Goal: Transaction & Acquisition: Purchase product/service

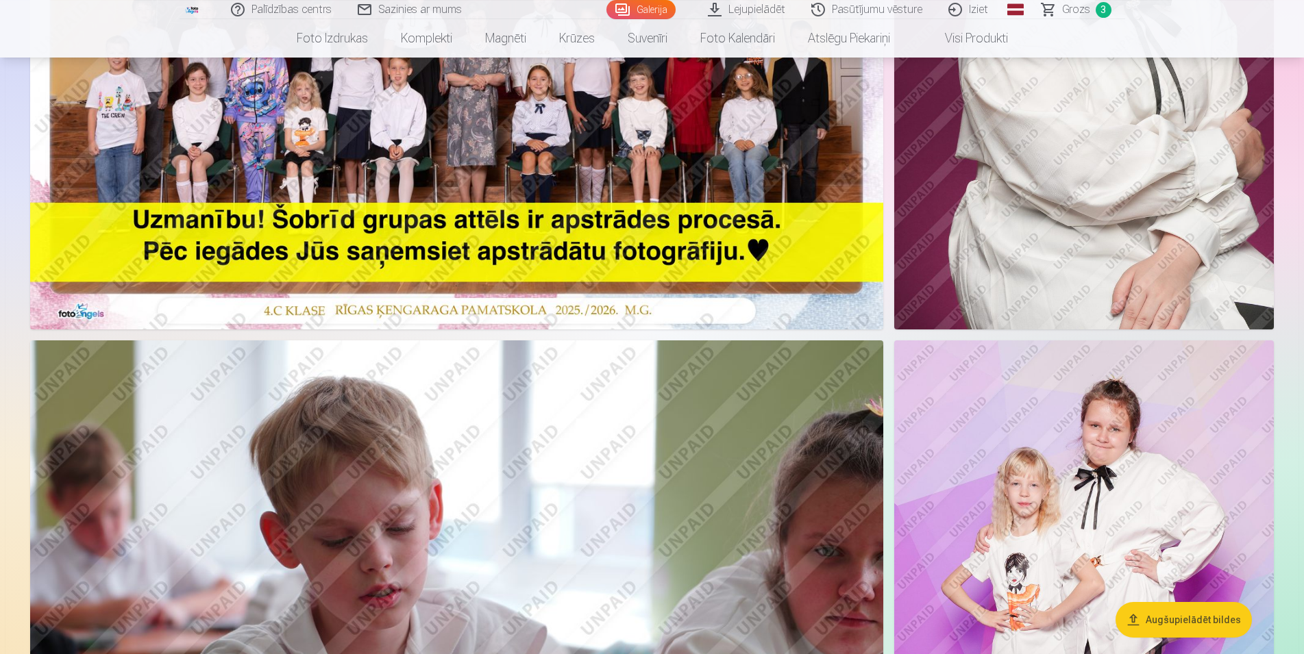
scroll to position [559, 0]
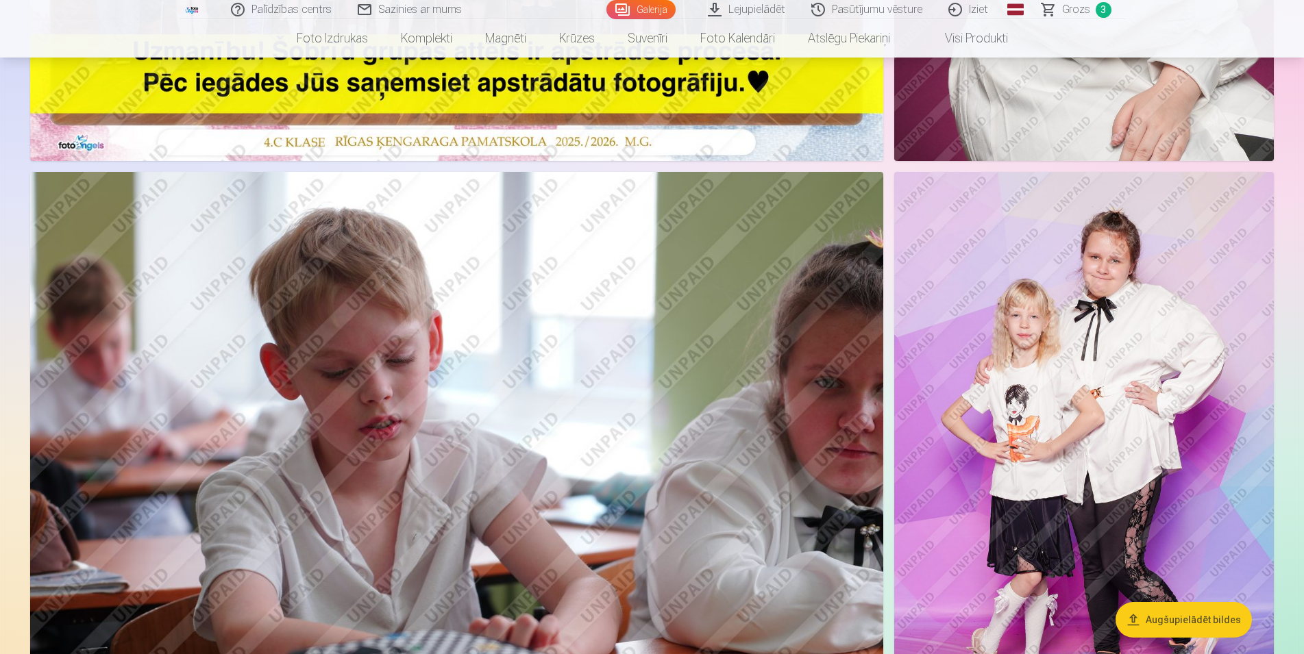
click at [1073, 8] on span "Grozs" at bounding box center [1076, 9] width 28 height 16
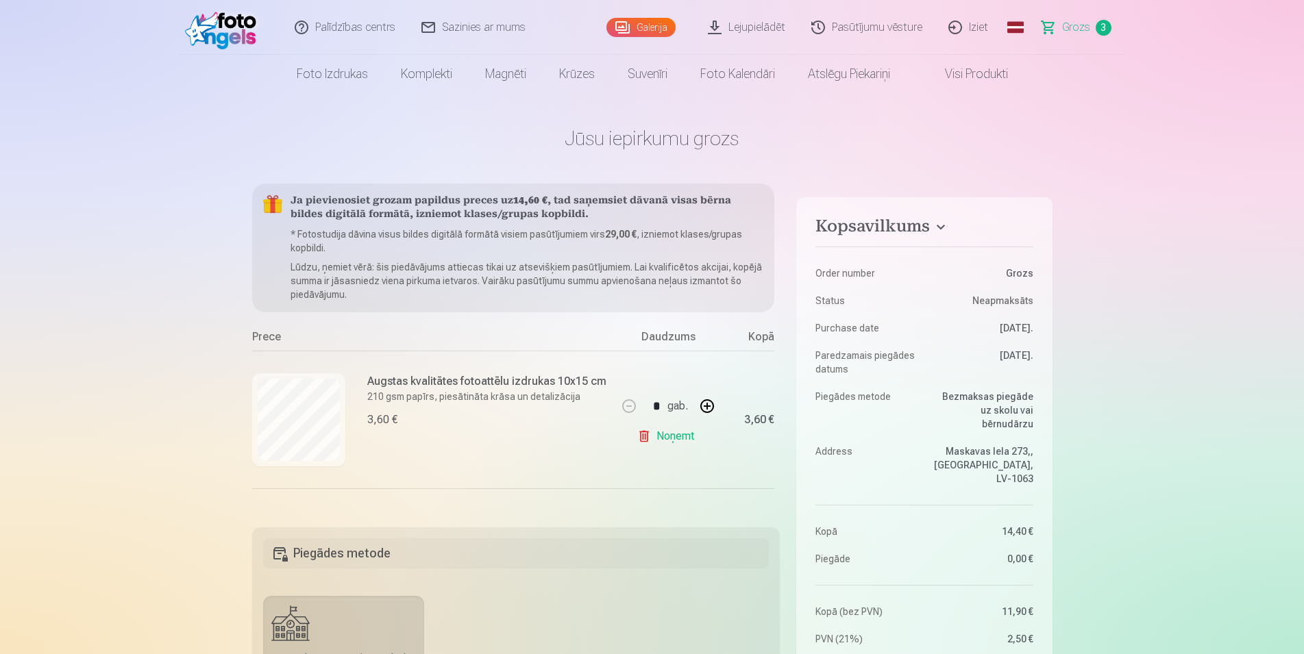
click at [637, 438] on link "Noņemt" at bounding box center [668, 436] width 62 height 27
type input "*"
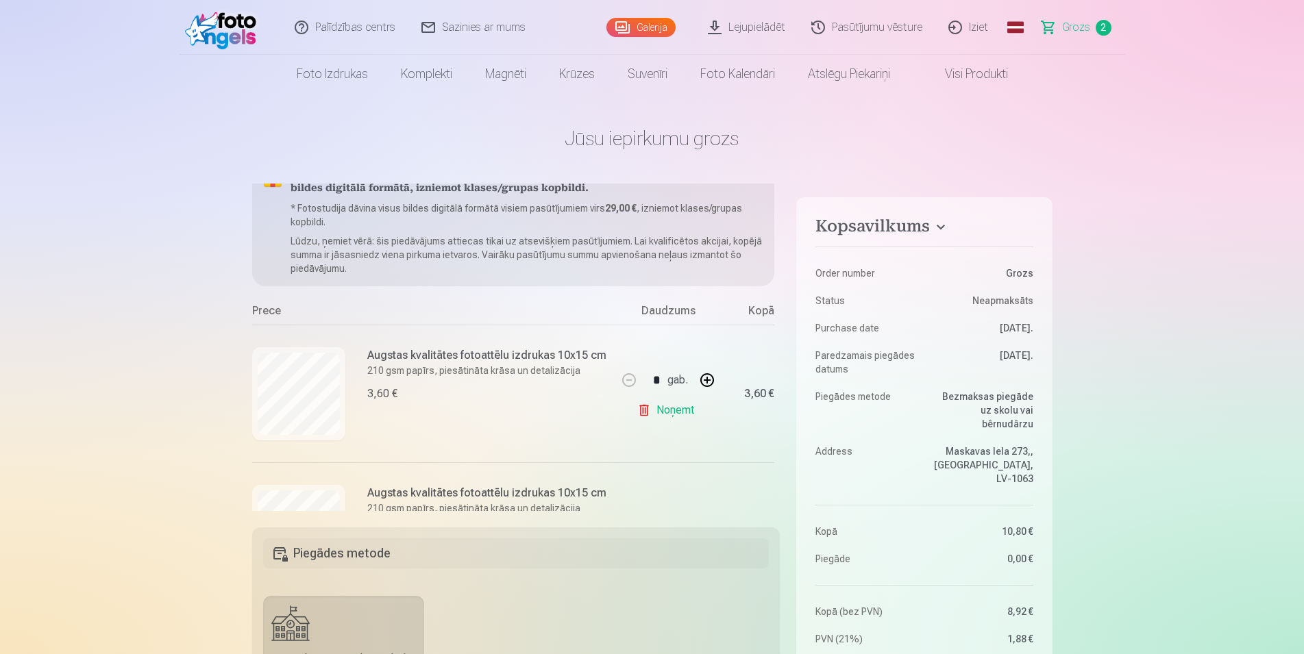
scroll to position [24, 0]
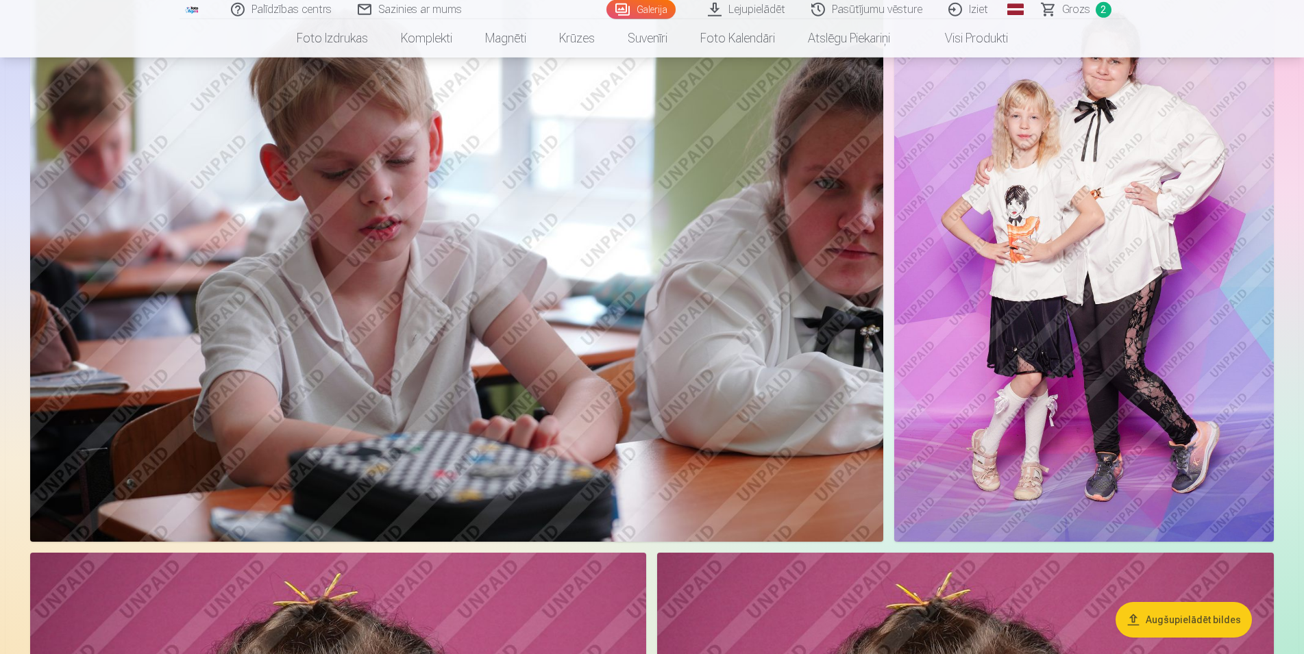
scroll to position [769, 0]
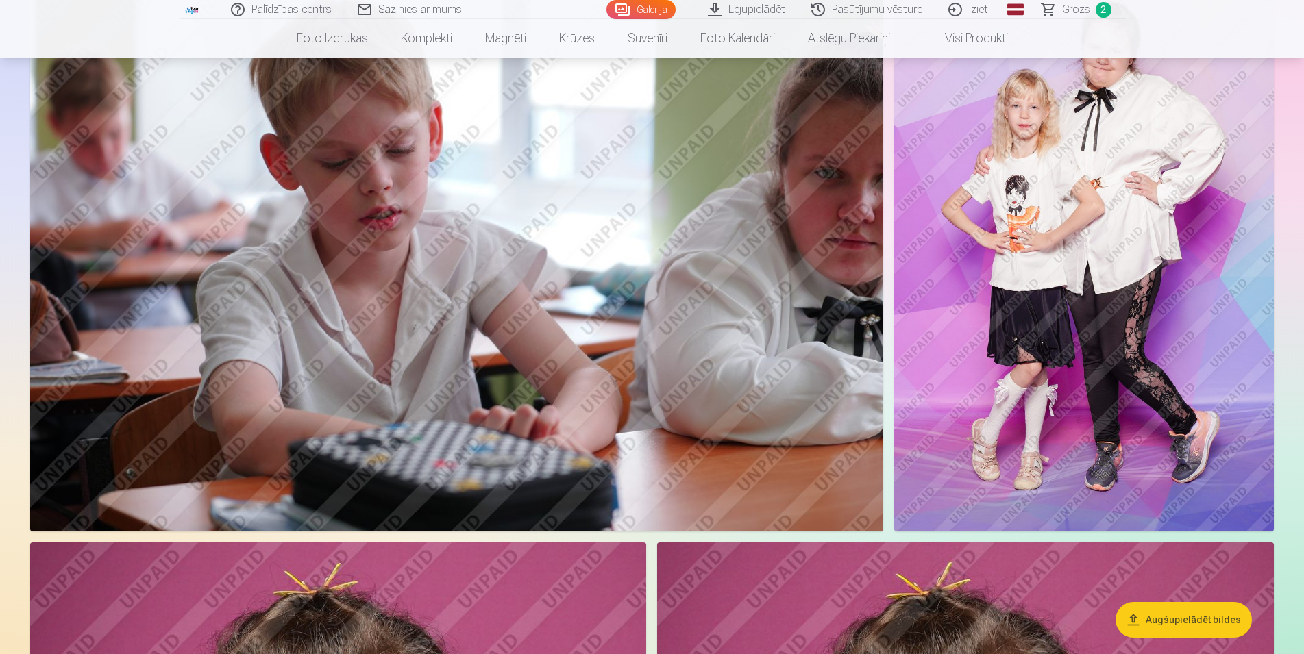
click at [1070, 12] on span "Grozs" at bounding box center [1076, 9] width 28 height 16
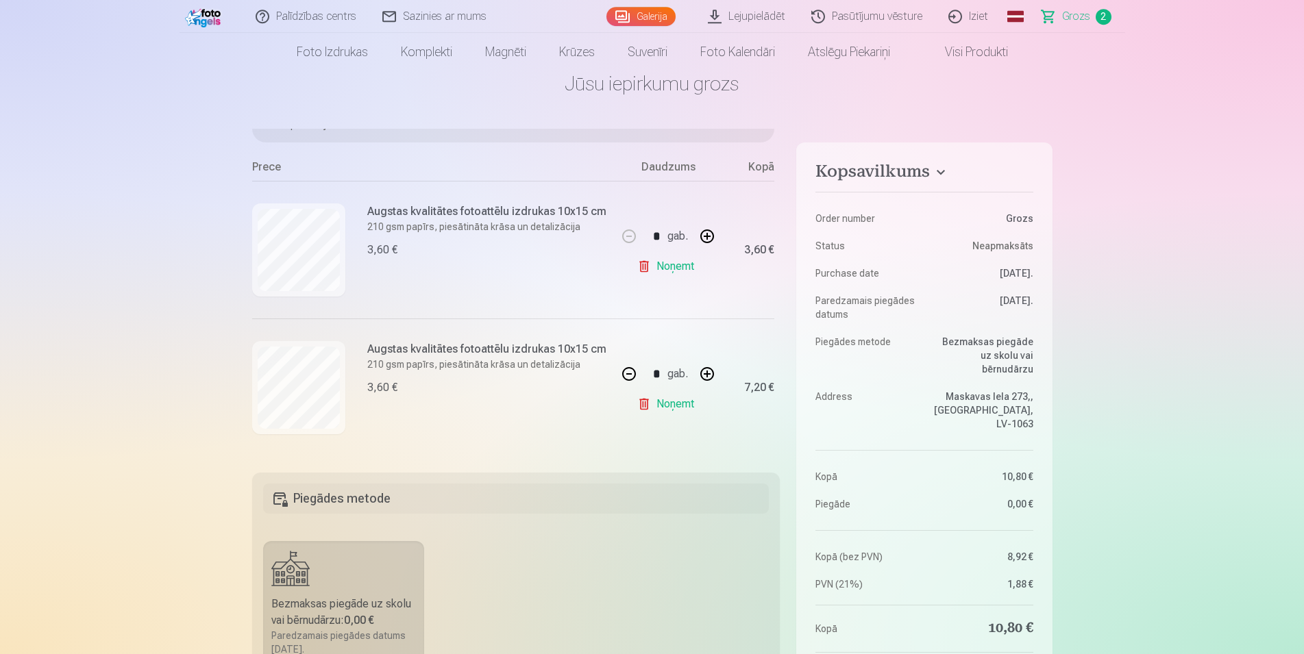
scroll to position [70, 0]
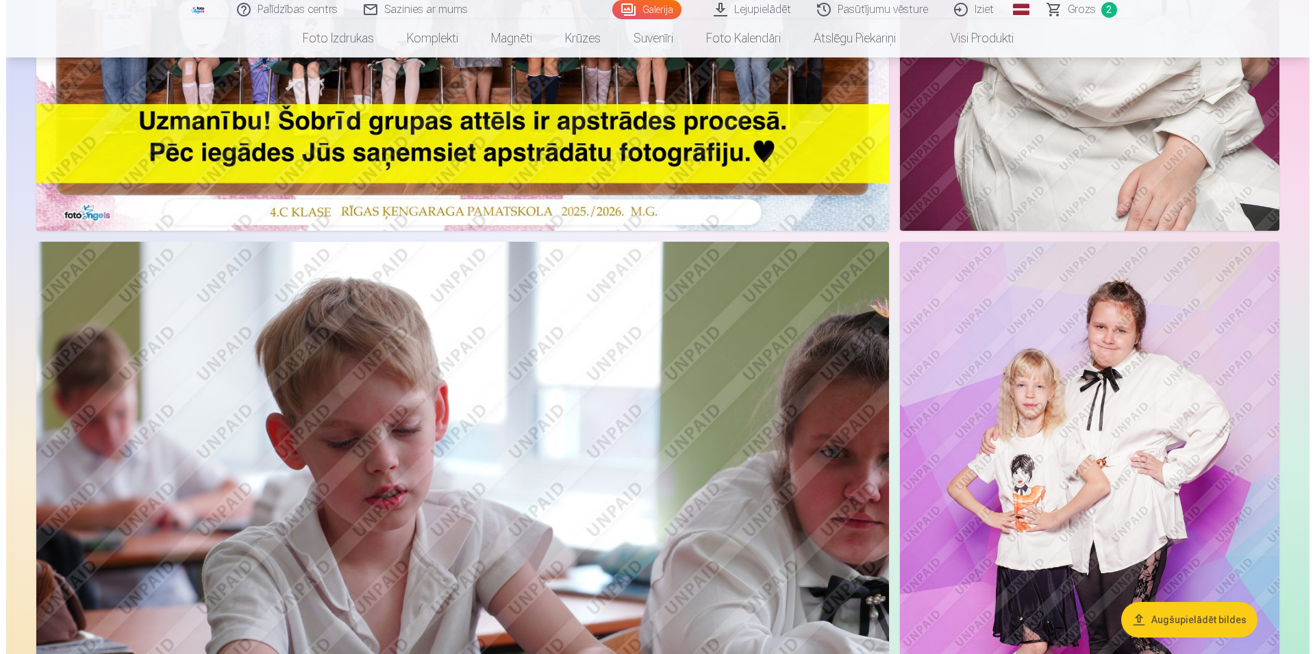
scroll to position [559, 0]
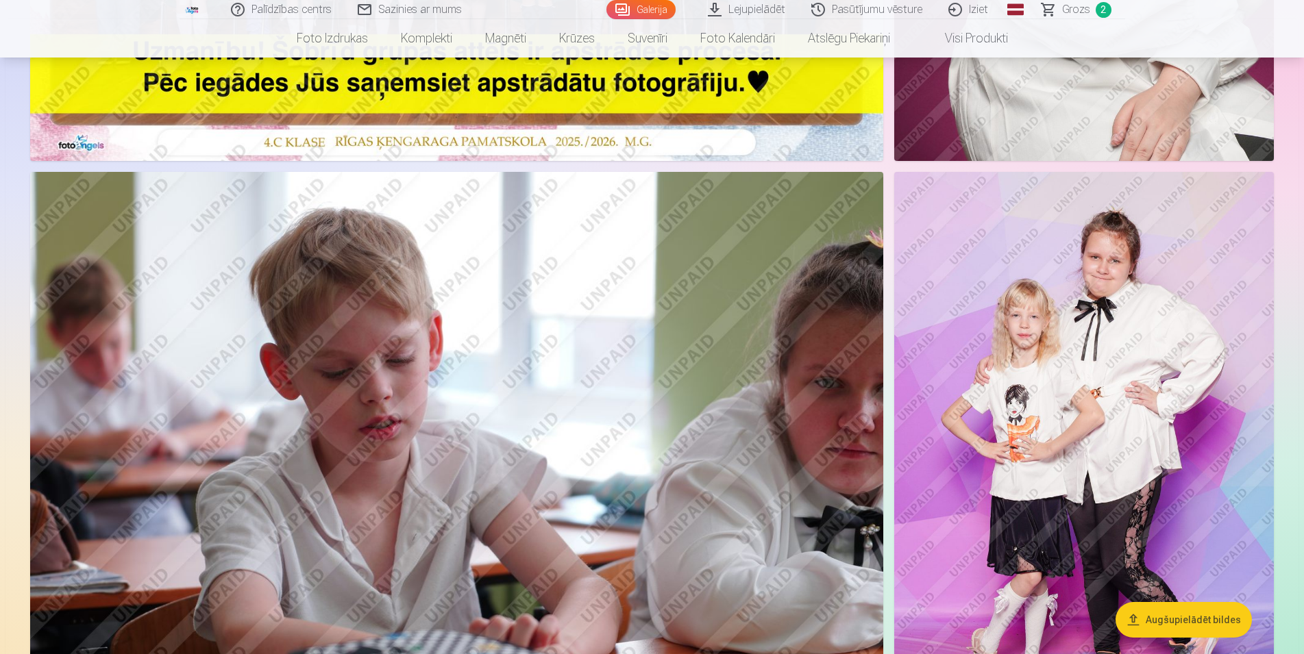
click at [1167, 476] on img at bounding box center [1084, 456] width 380 height 569
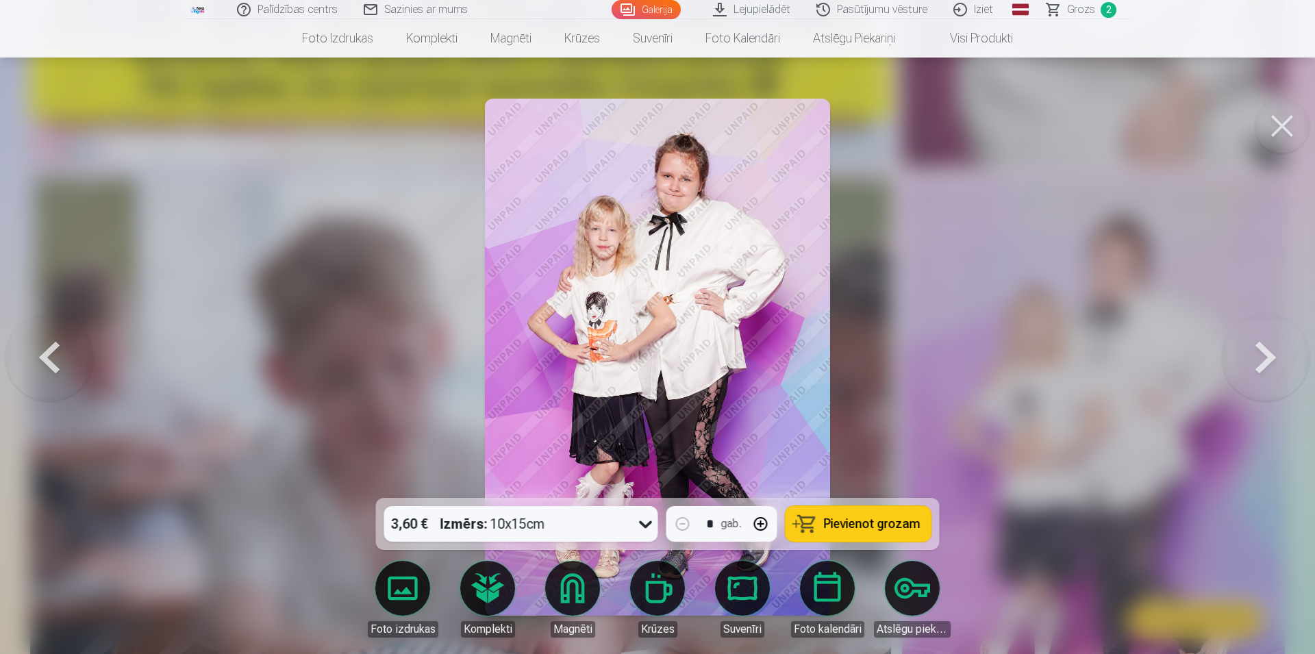
click at [851, 528] on span "Pievienot grozam" at bounding box center [872, 524] width 97 height 12
click at [1073, 13] on span "Grozs" at bounding box center [1081, 9] width 28 height 16
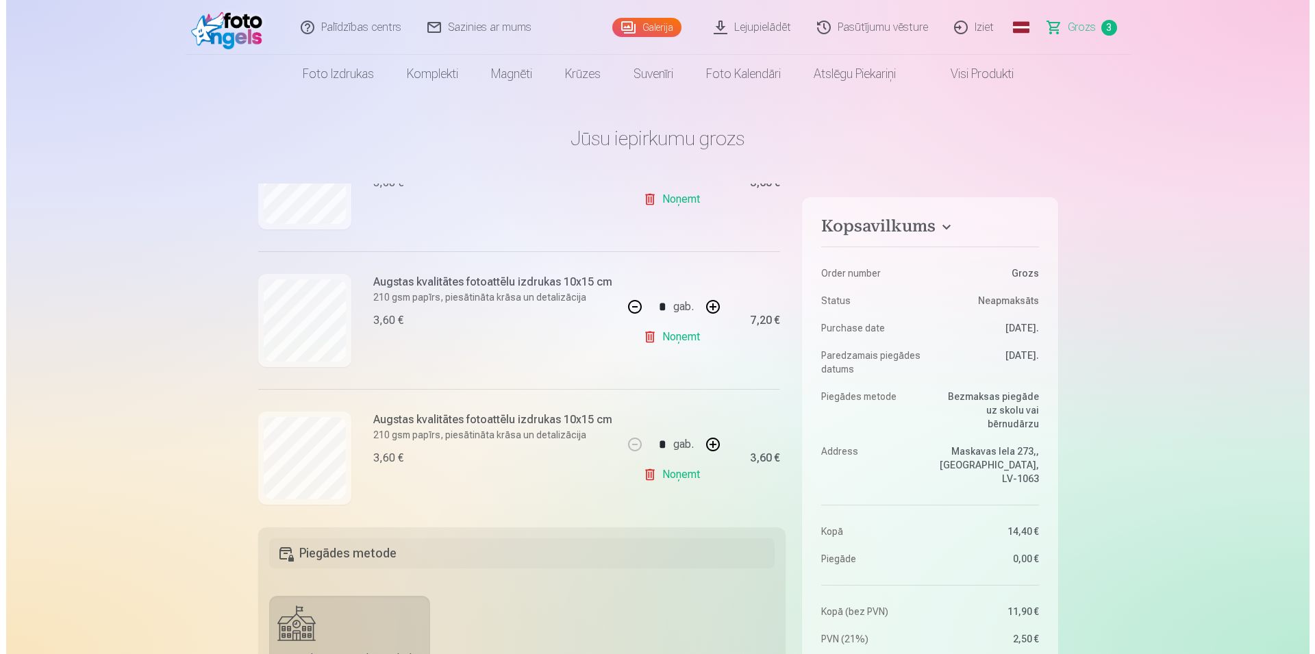
scroll to position [261, 0]
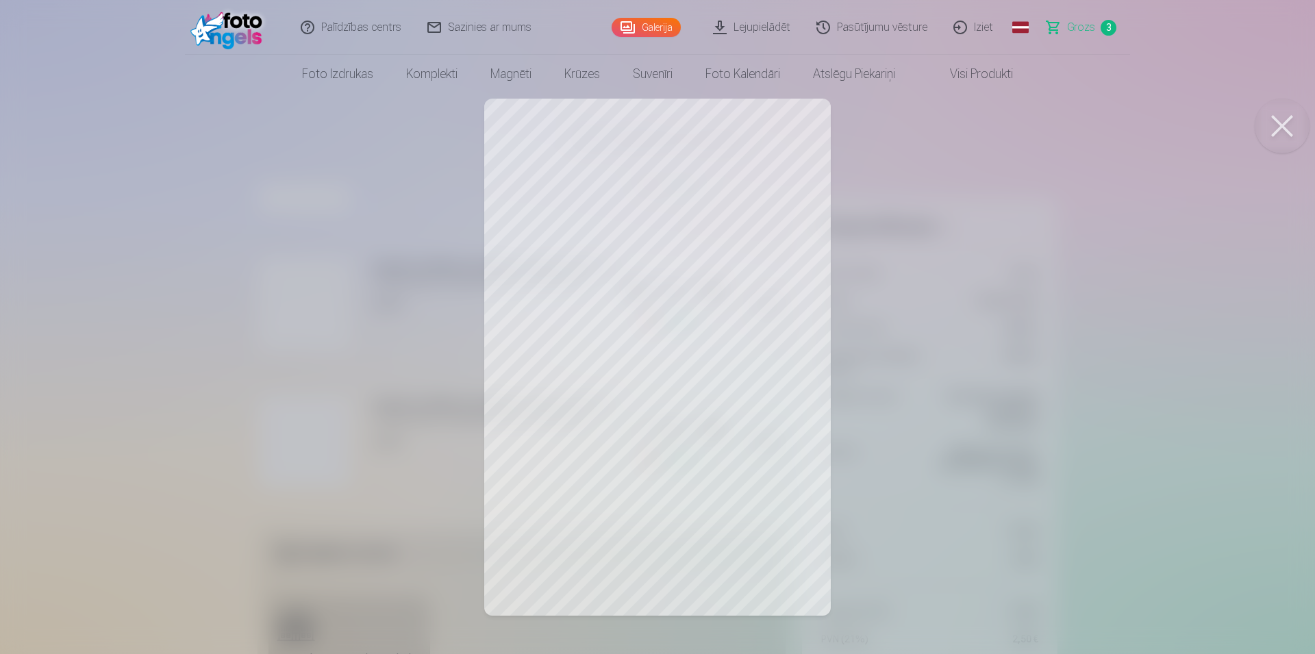
scroll to position [559, 0]
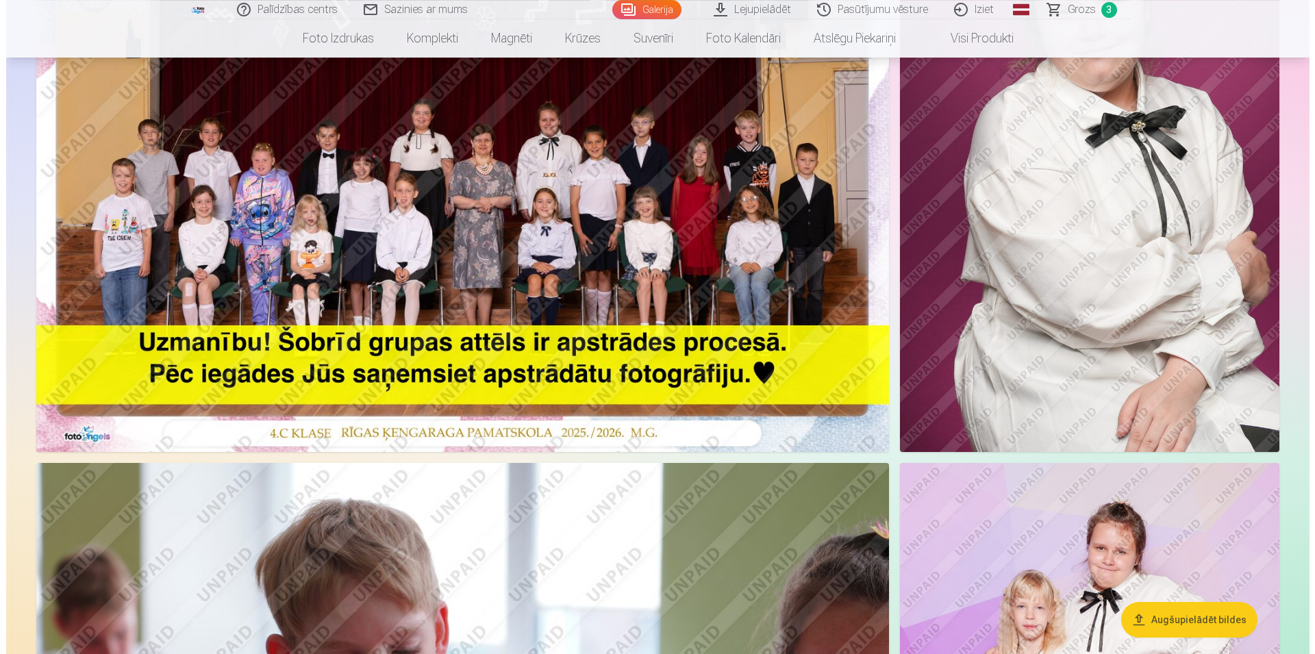
scroll to position [280, 0]
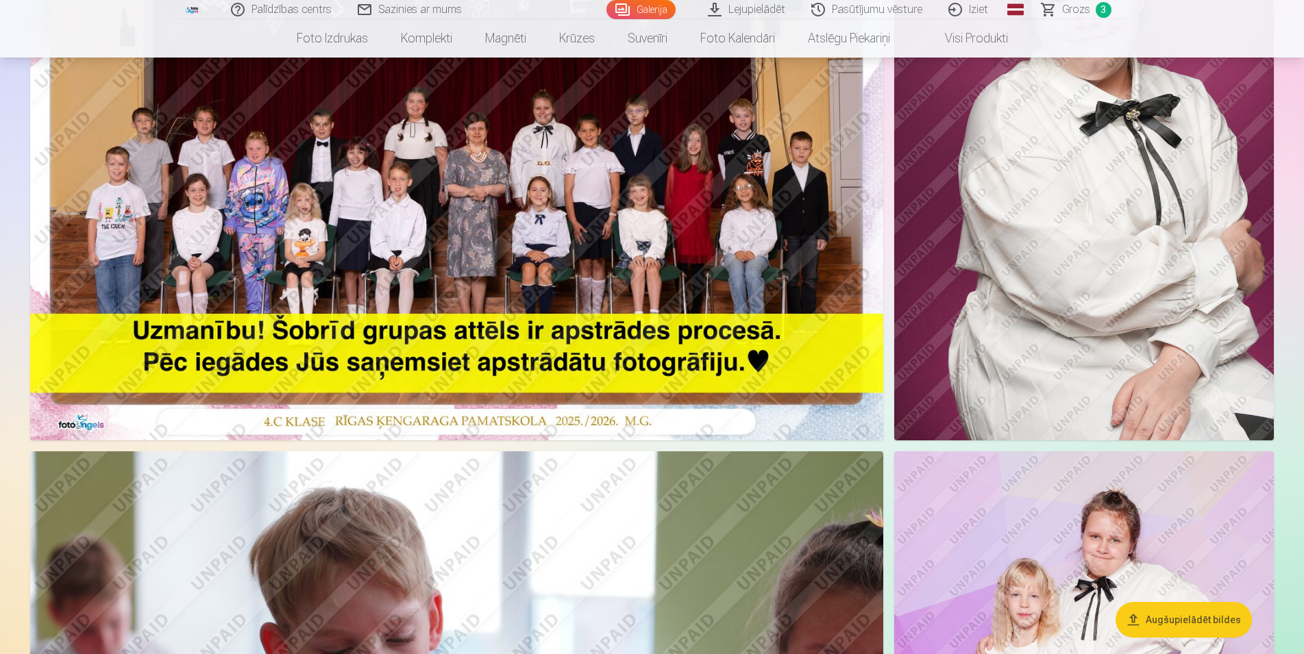
click at [477, 180] on img at bounding box center [456, 155] width 853 height 569
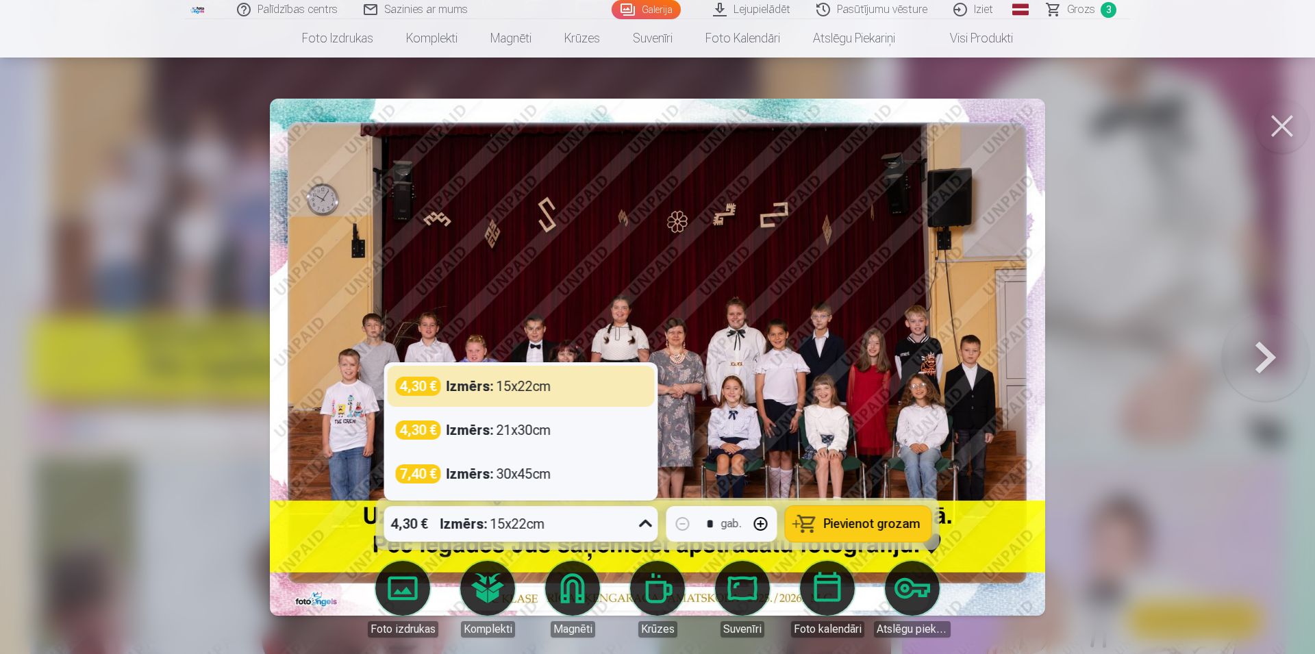
click at [541, 525] on div "Izmērs : 15x22cm" at bounding box center [492, 524] width 105 height 36
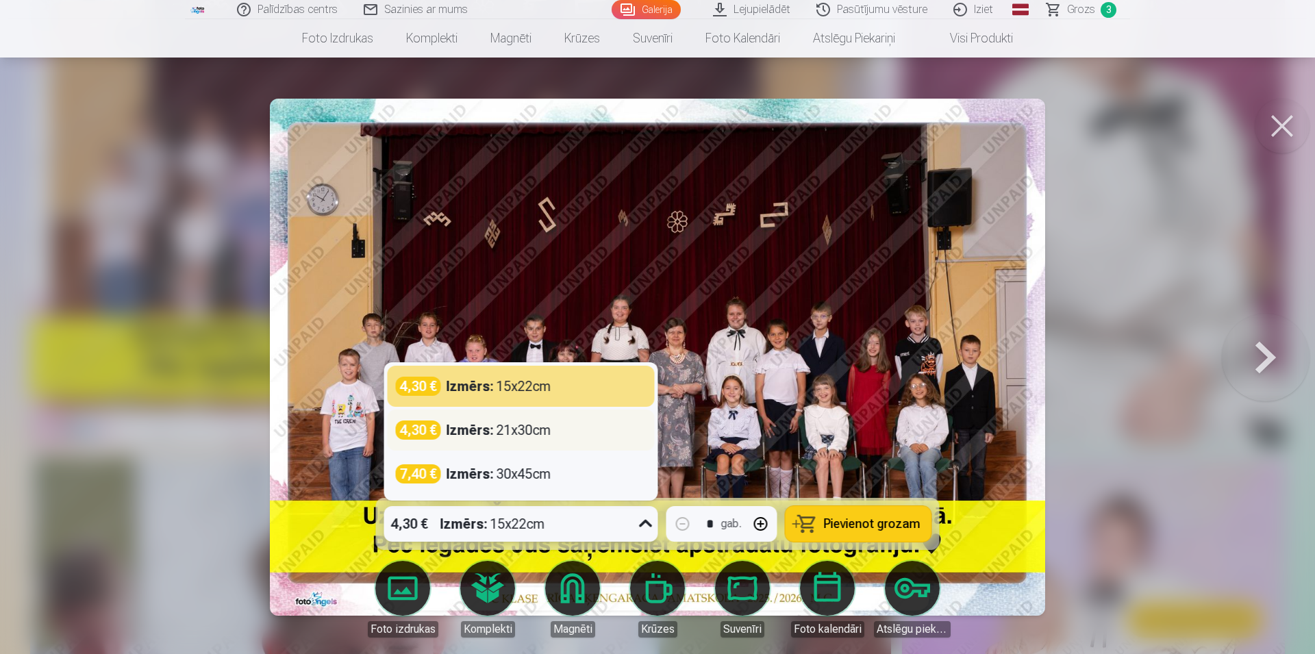
click at [538, 428] on div "Izmērs : 21x30cm" at bounding box center [499, 430] width 105 height 19
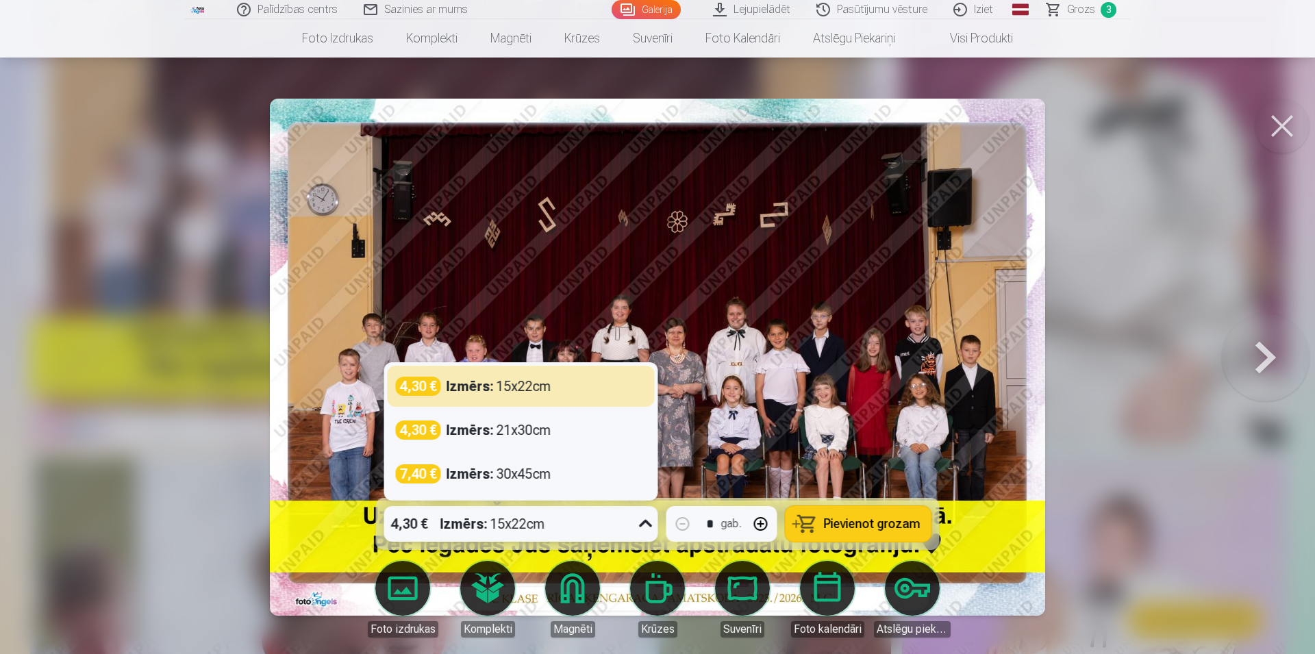
click at [593, 523] on div "4,30 € Izmērs : 15x22cm" at bounding box center [508, 524] width 248 height 36
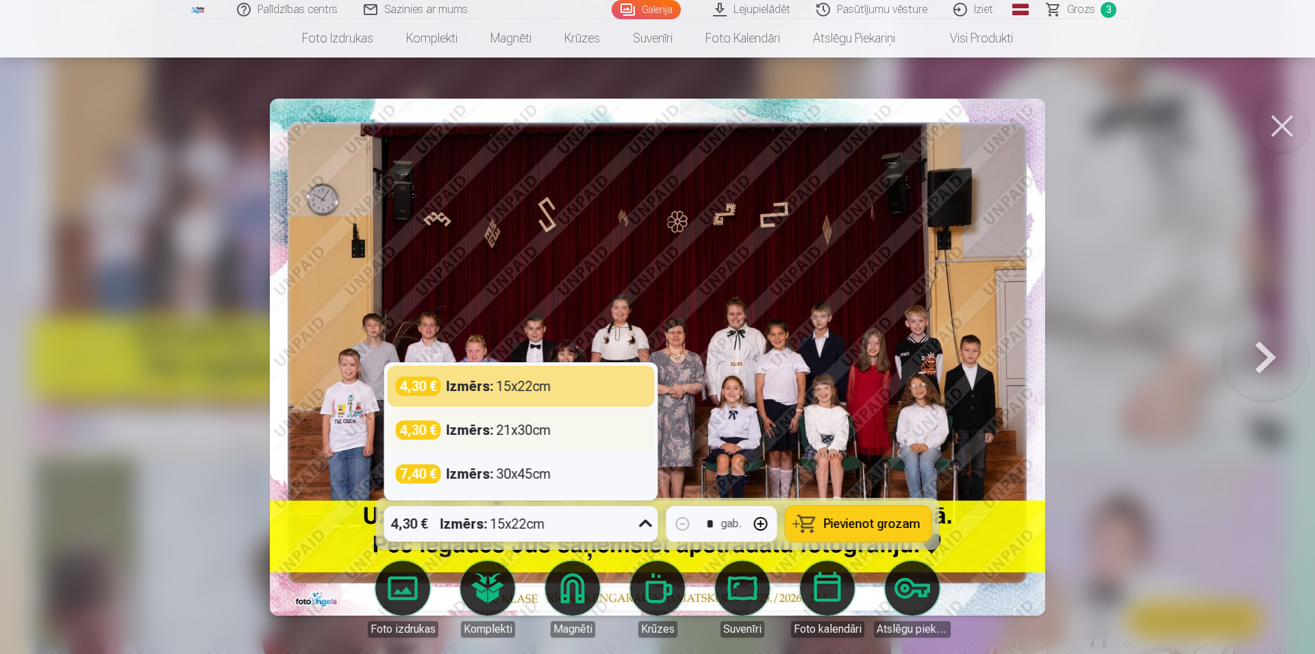
click at [465, 432] on strong "Izmērs :" at bounding box center [470, 430] width 47 height 19
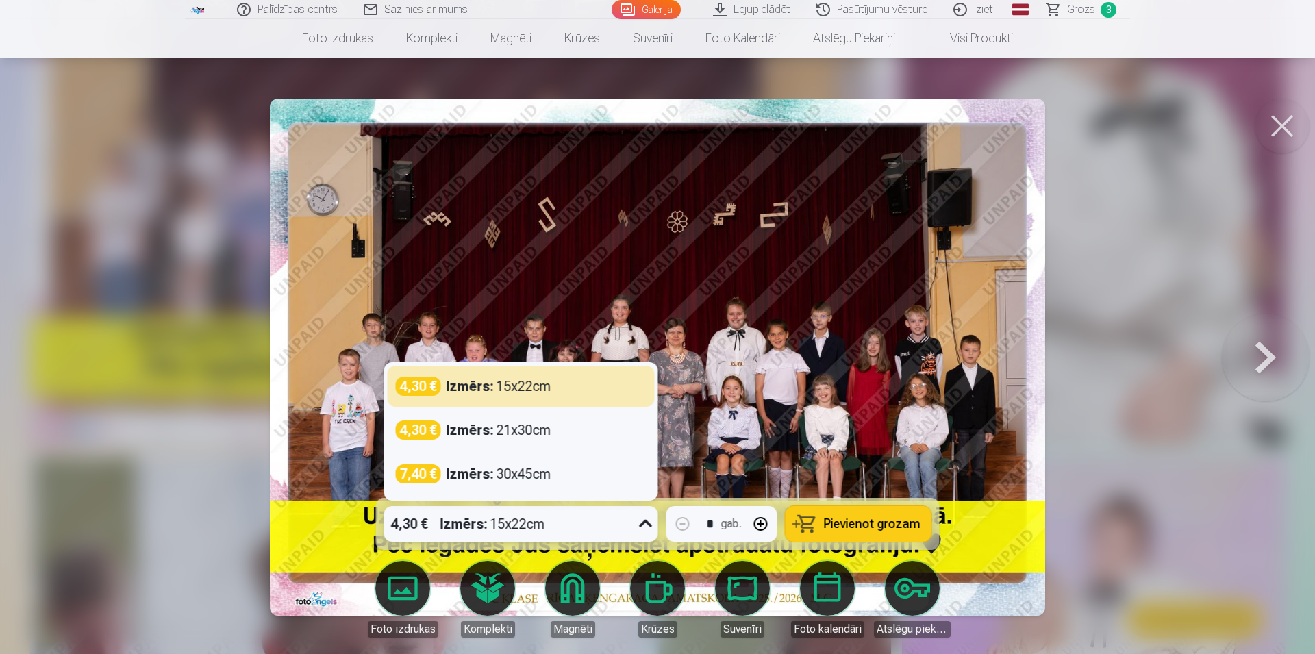
click at [578, 526] on div "4,30 € Izmērs : 15x22cm" at bounding box center [508, 524] width 248 height 36
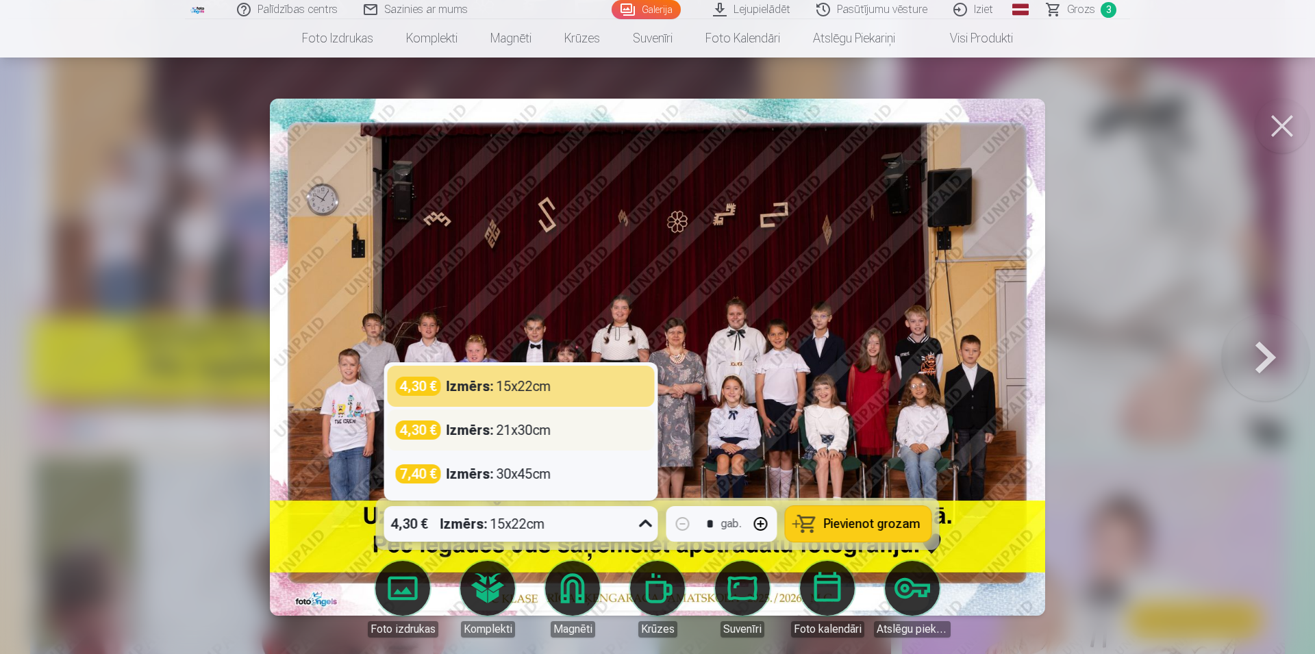
click at [489, 430] on strong "Izmērs :" at bounding box center [470, 430] width 47 height 19
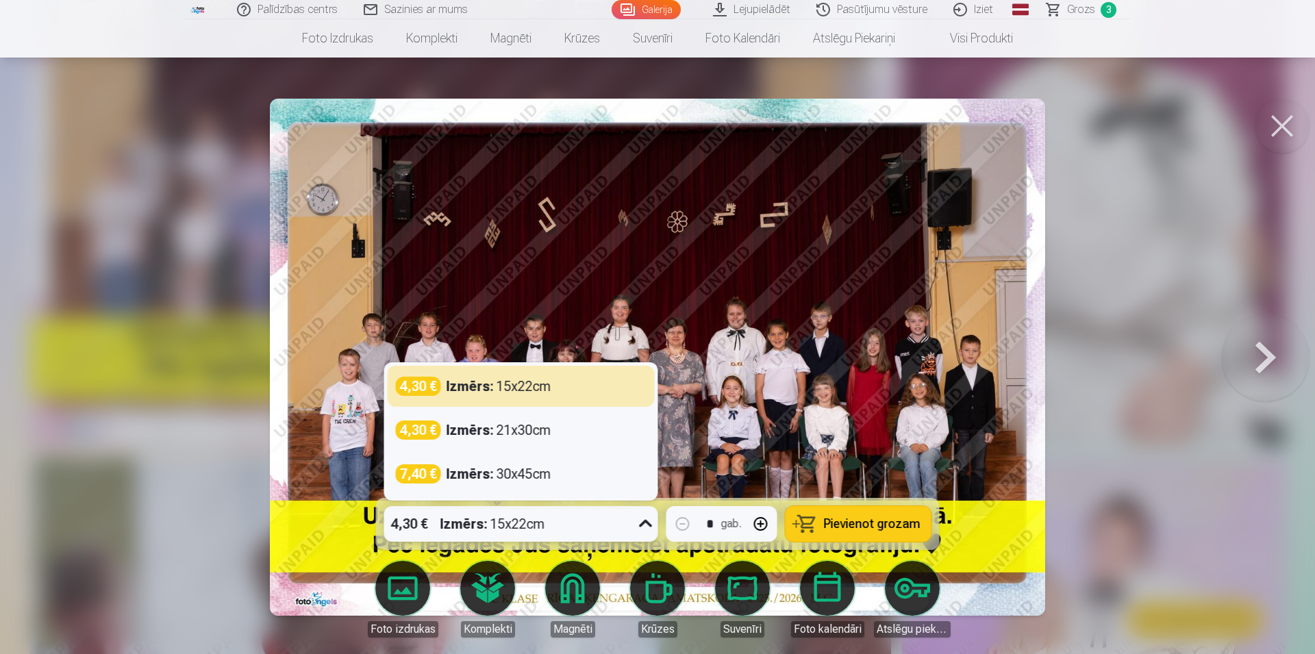
click at [521, 517] on div "Izmērs : 15x22cm" at bounding box center [492, 524] width 105 height 36
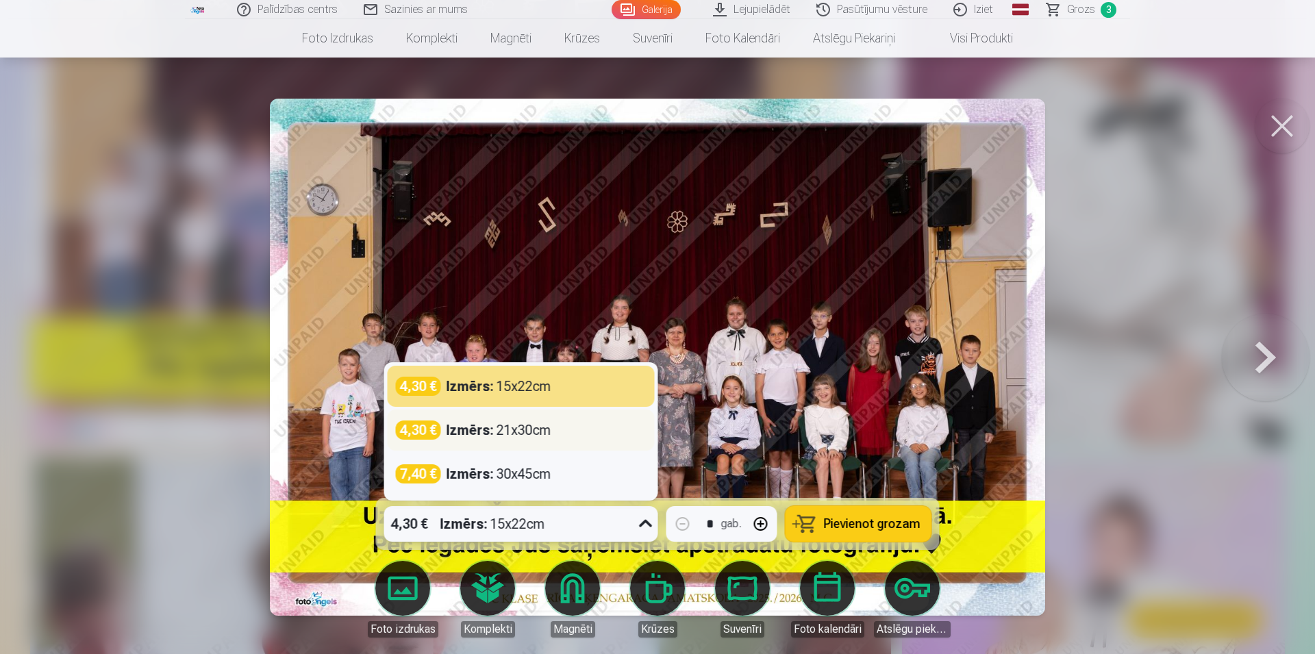
click at [508, 432] on div "Izmērs : 21x30cm" at bounding box center [499, 430] width 105 height 19
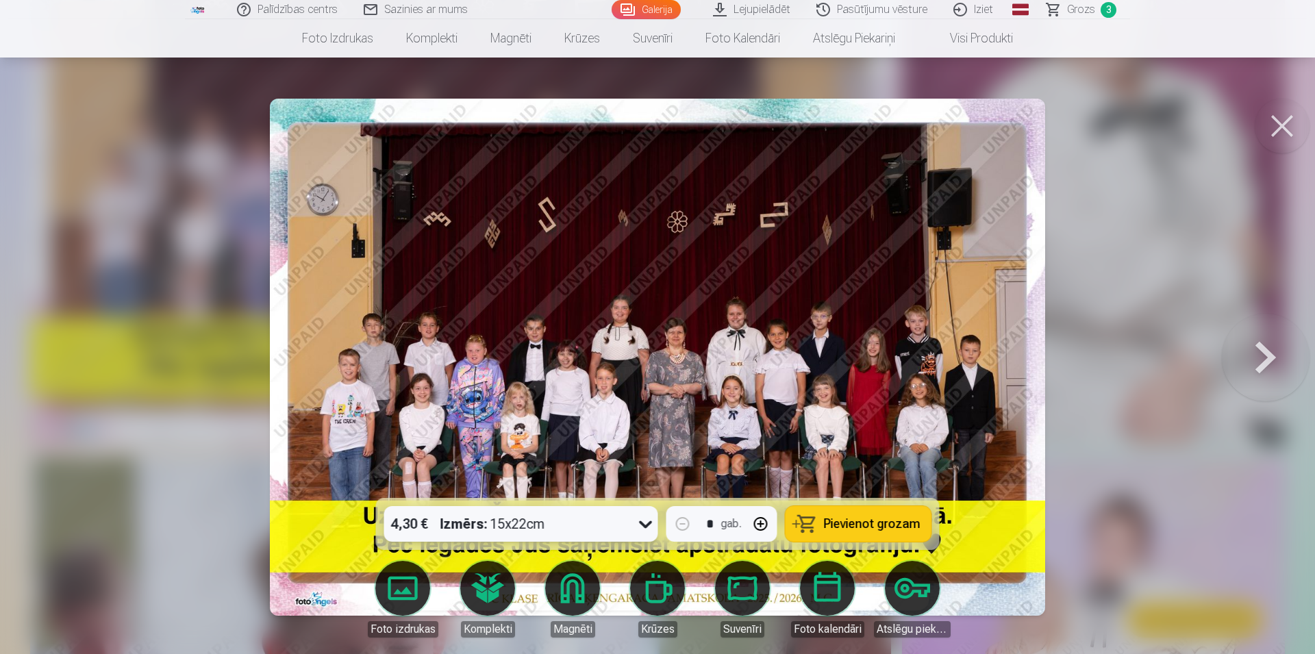
click at [525, 529] on div "Izmērs : 15x22cm" at bounding box center [492, 524] width 105 height 36
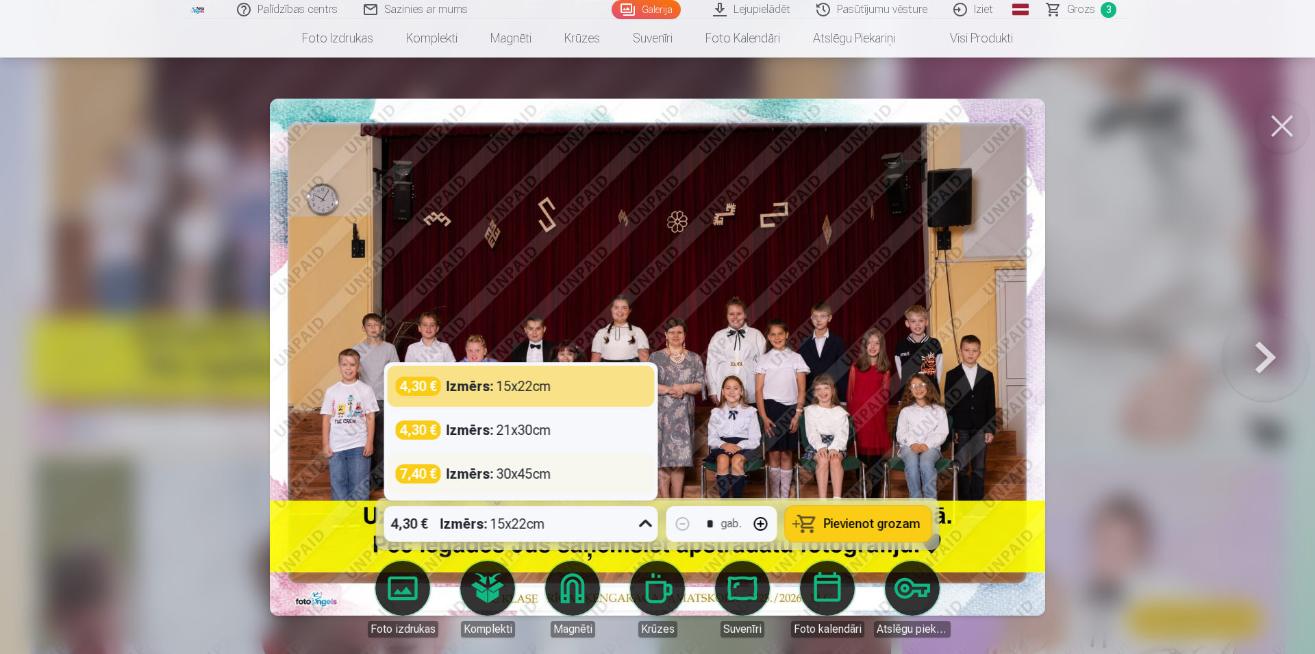
click at [515, 477] on div "Izmērs : 30x45cm" at bounding box center [499, 473] width 105 height 19
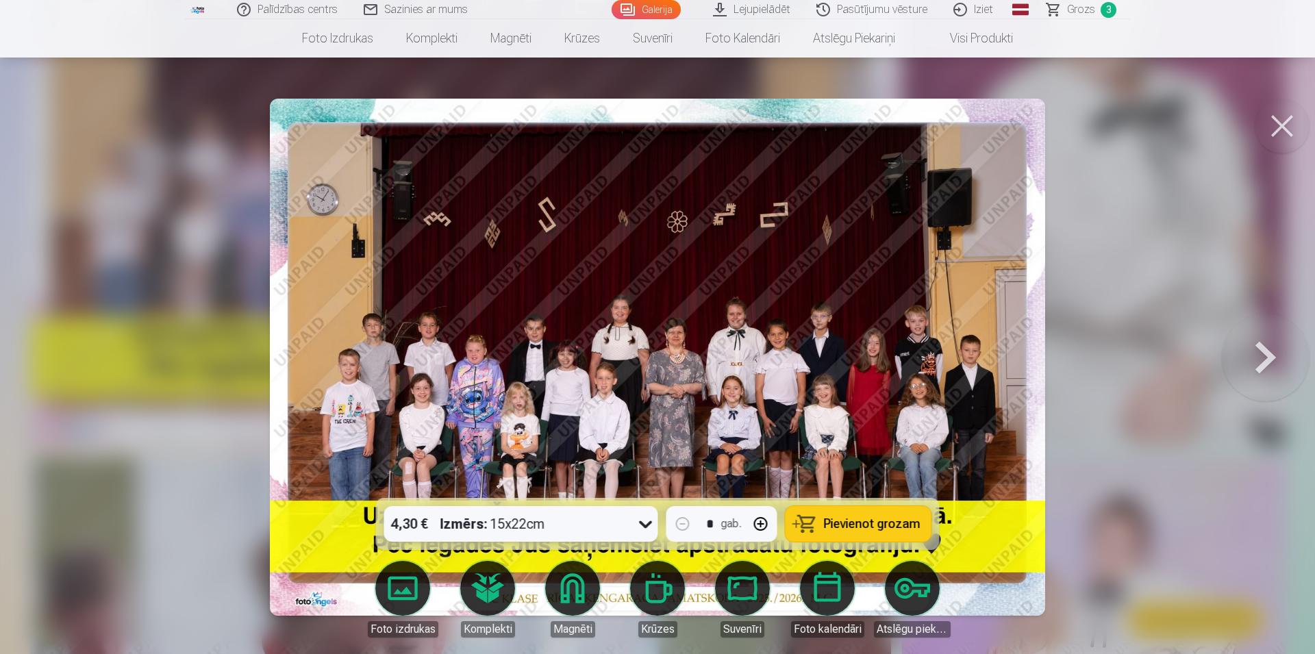
click at [578, 513] on div "4,30 € Izmērs : 15x22cm" at bounding box center [508, 524] width 248 height 36
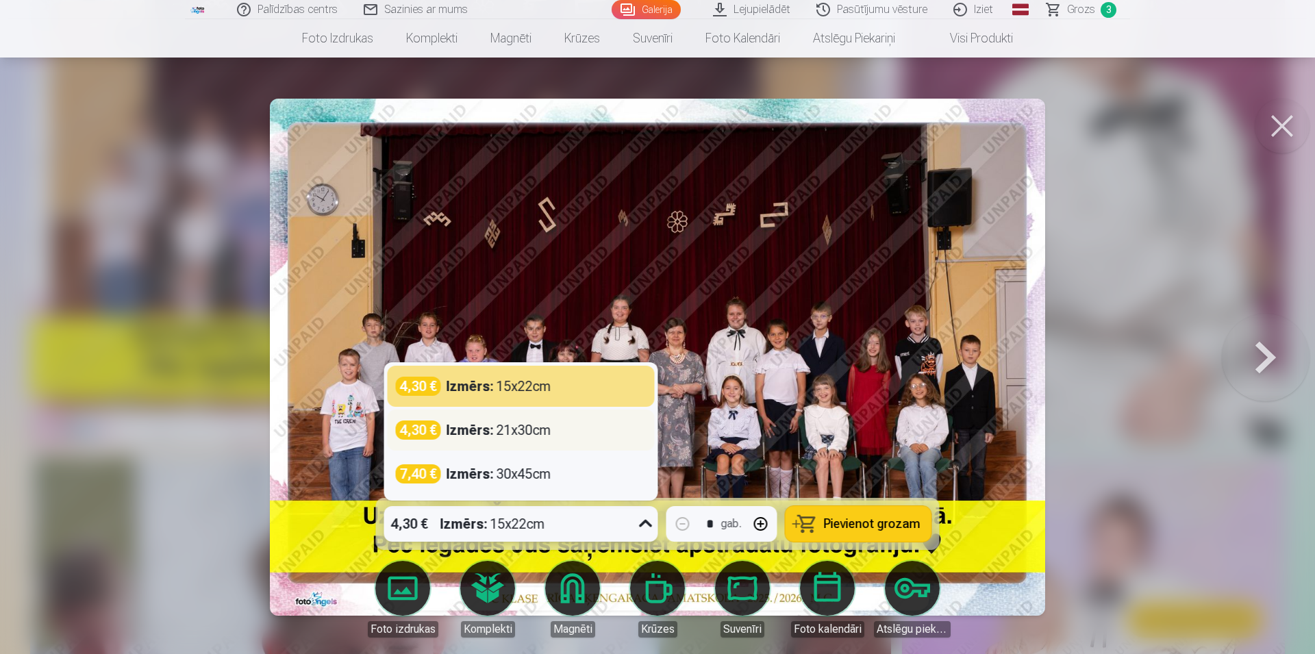
click at [526, 440] on div "4,30 € Izmērs : 21x30cm" at bounding box center [521, 430] width 267 height 41
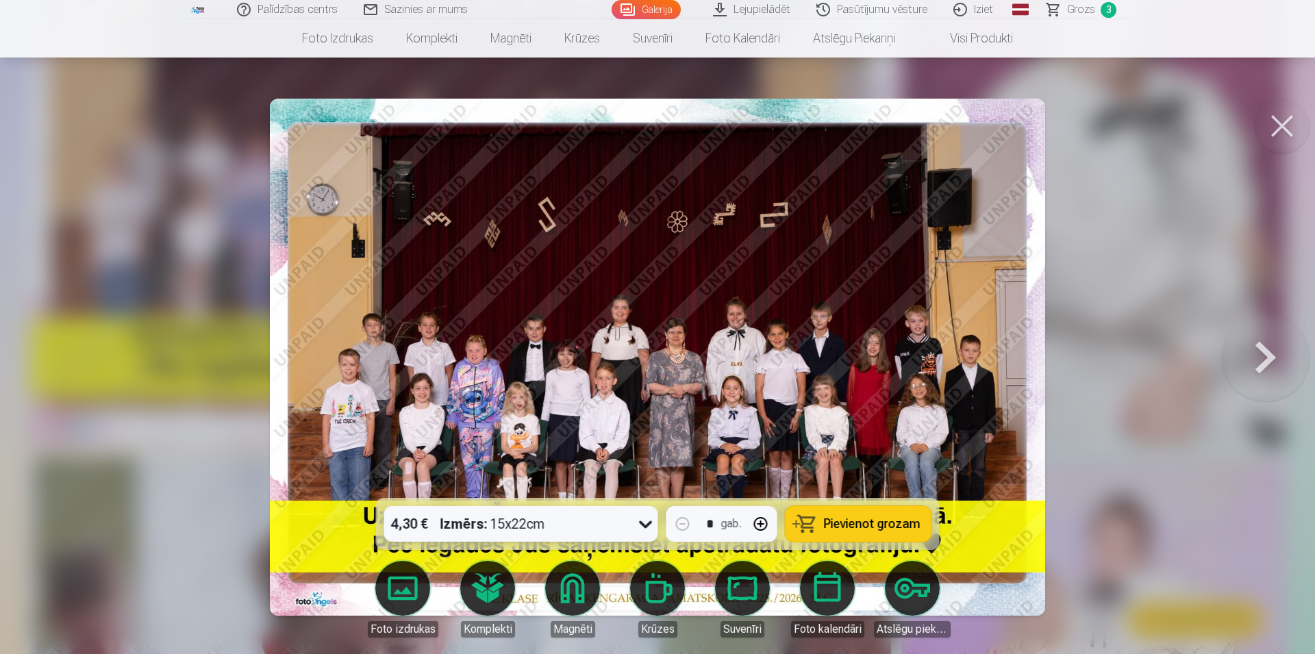
click at [554, 527] on div "4,30 € Izmērs : 15x22cm" at bounding box center [508, 524] width 248 height 36
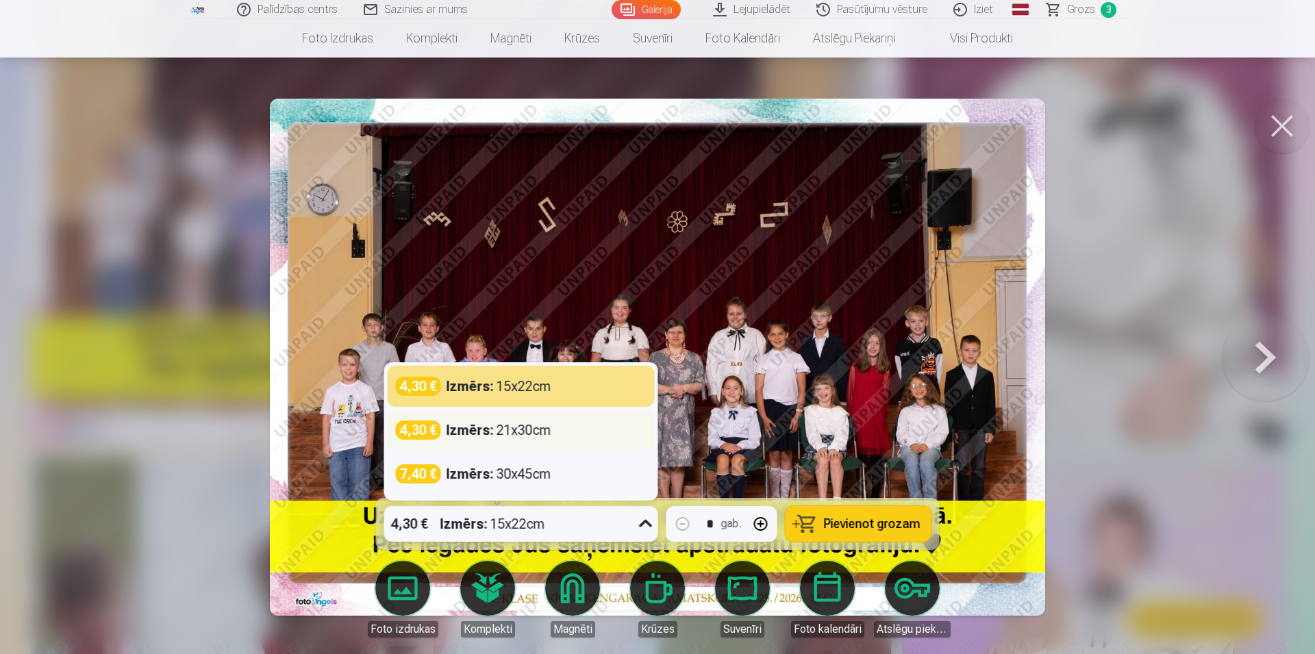
click at [512, 428] on div "Izmērs : 21x30cm" at bounding box center [499, 430] width 105 height 19
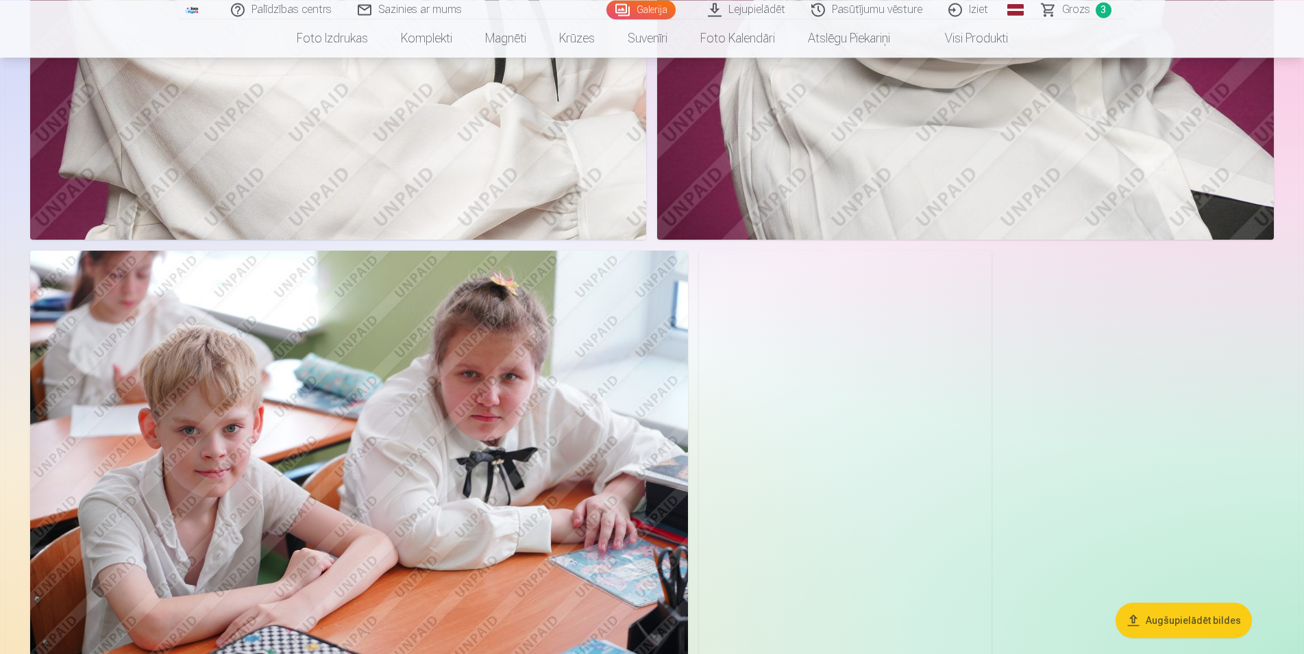
scroll to position [4332, 0]
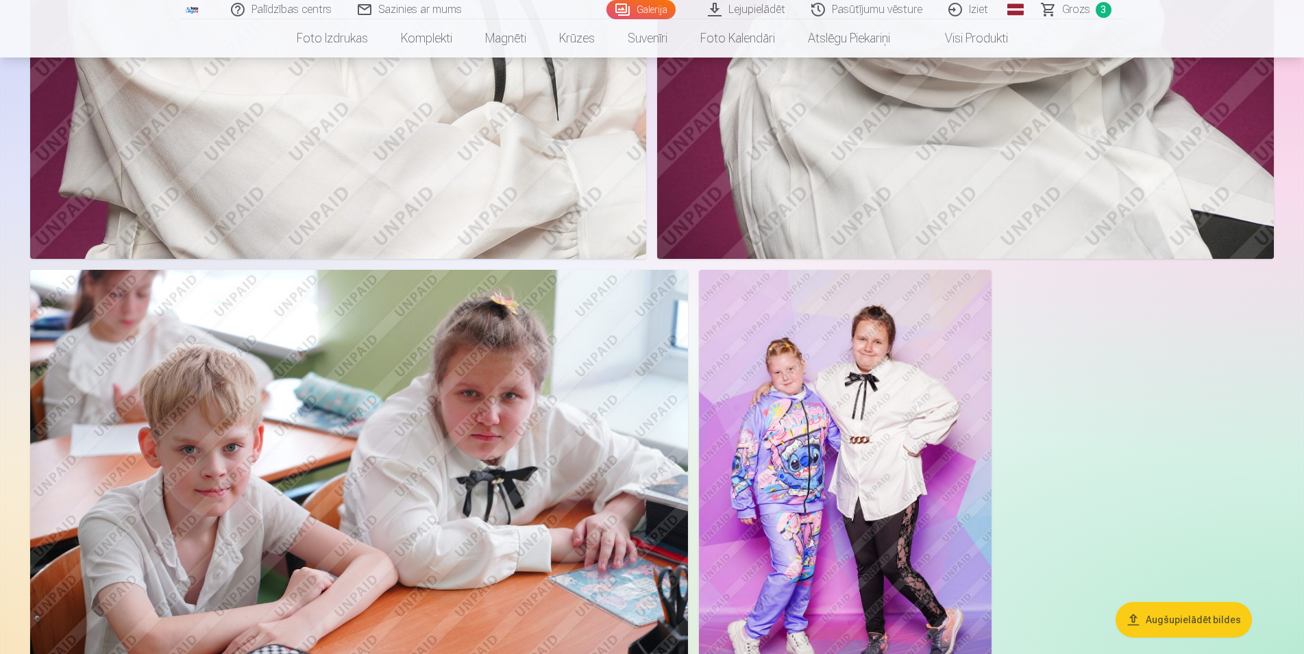
click at [206, 571] on img at bounding box center [359, 489] width 658 height 438
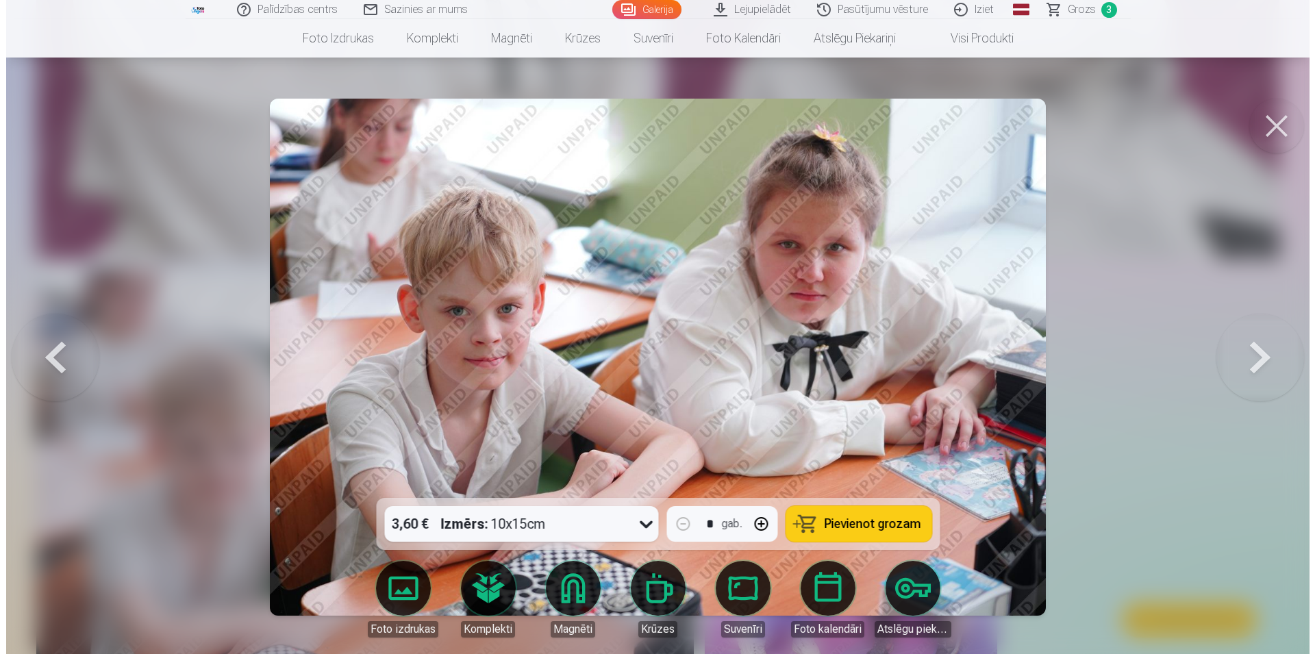
scroll to position [4364, 0]
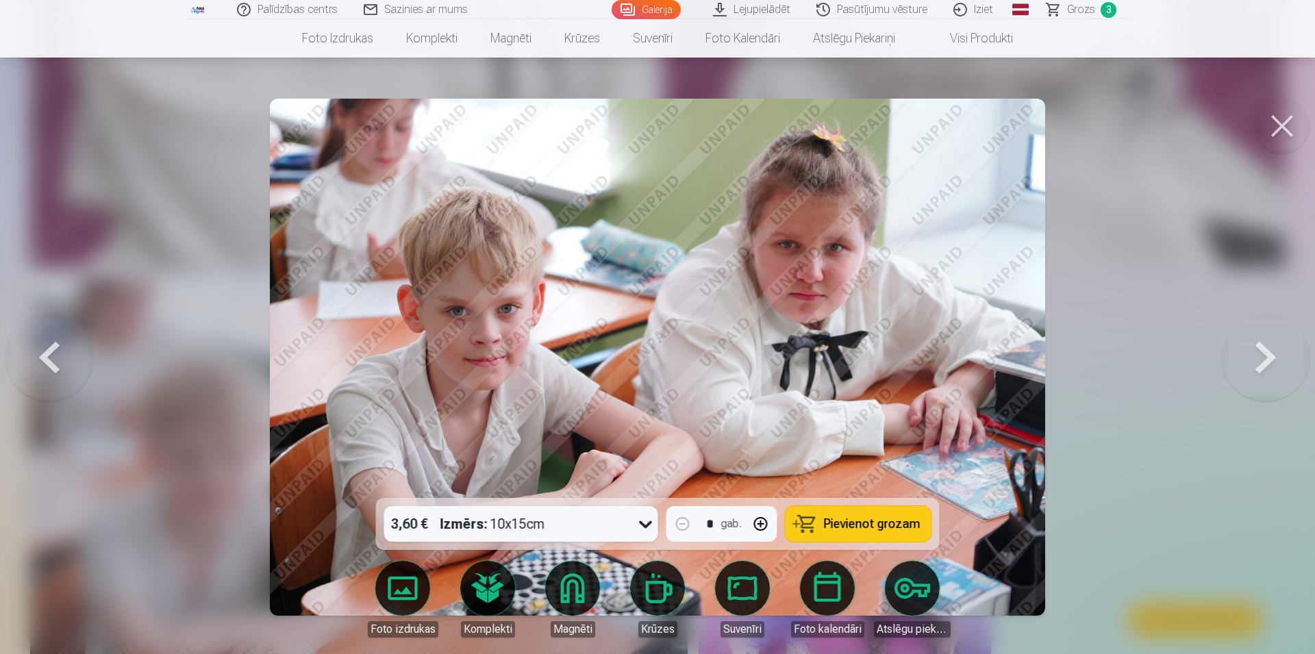
click at [1269, 123] on button at bounding box center [1282, 126] width 55 height 55
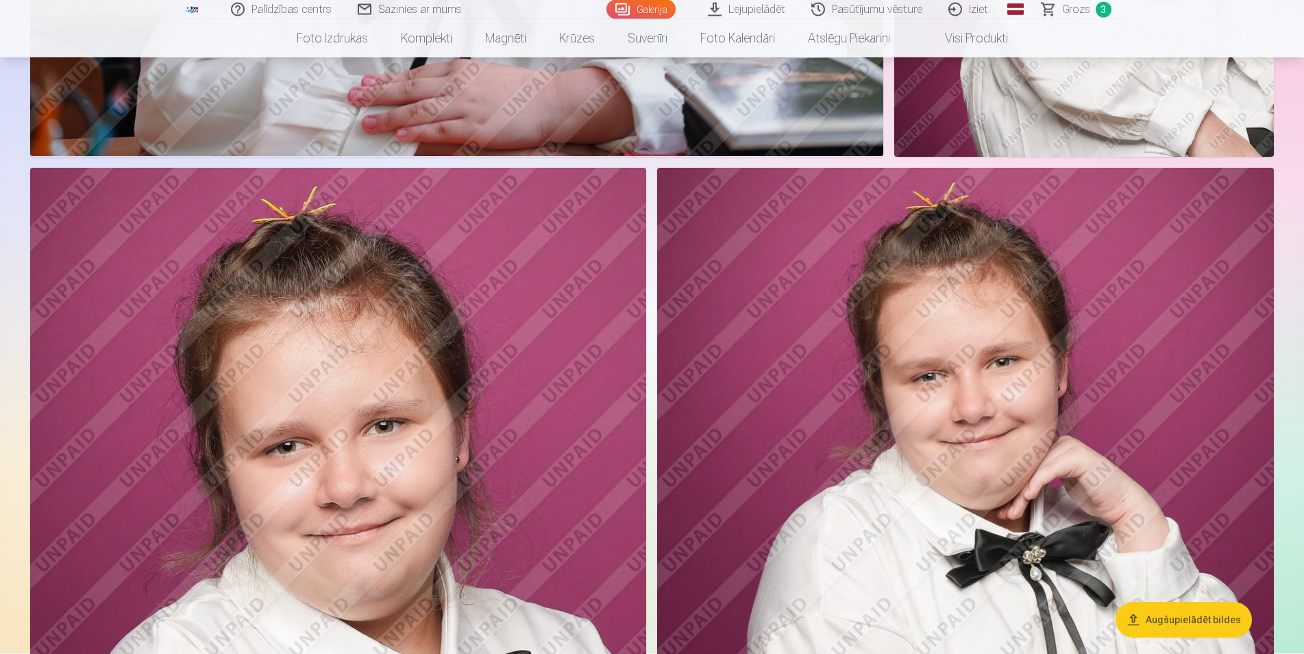
scroll to position [3494, 0]
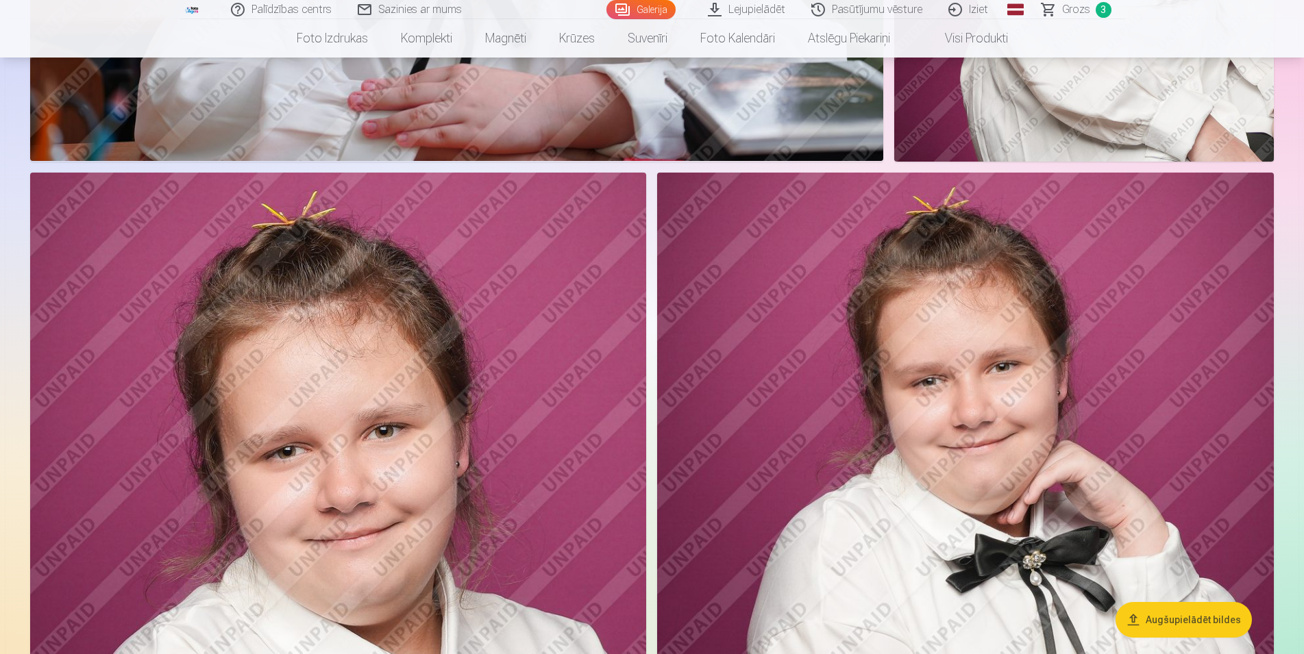
click at [458, 471] on img at bounding box center [338, 635] width 616 height 925
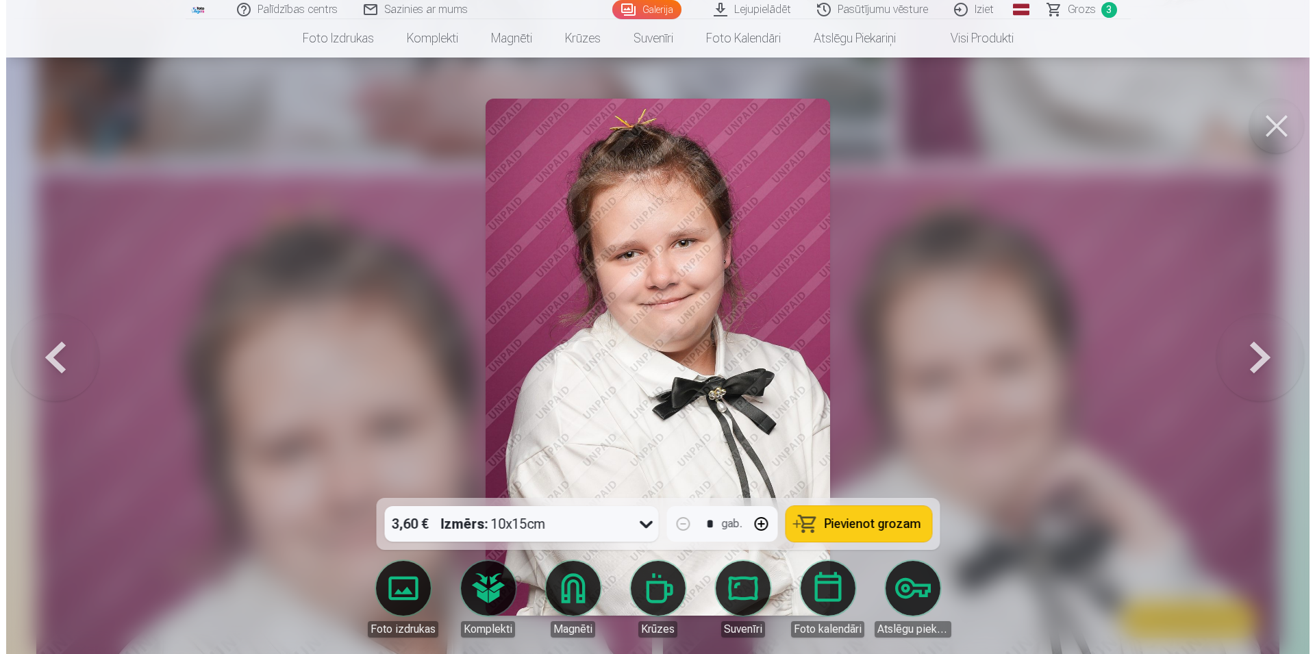
scroll to position [3520, 0]
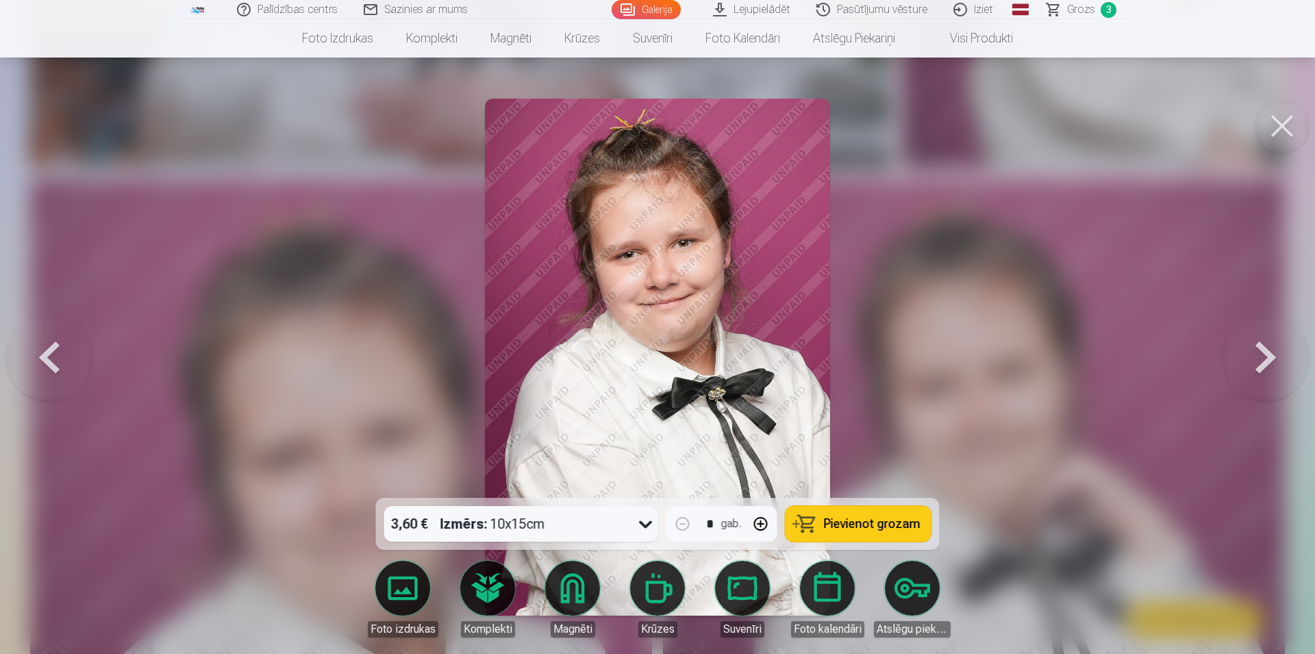
click at [694, 296] on img at bounding box center [657, 357] width 345 height 517
click at [1047, 303] on div at bounding box center [657, 327] width 1315 height 654
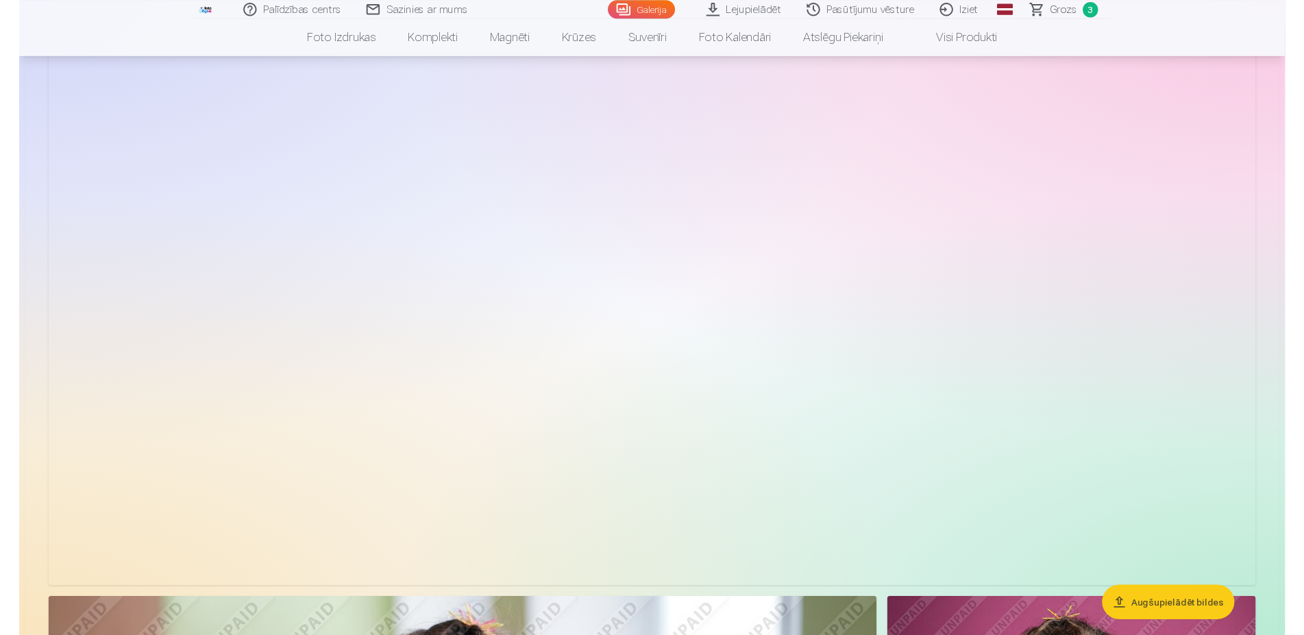
scroll to position [2585, 0]
